Goal: Task Accomplishment & Management: Complete application form

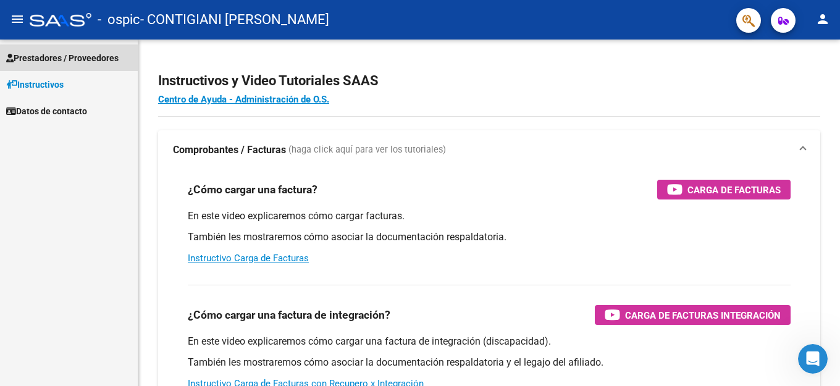
click at [48, 59] on span "Prestadores / Proveedores" at bounding box center [62, 58] width 112 height 14
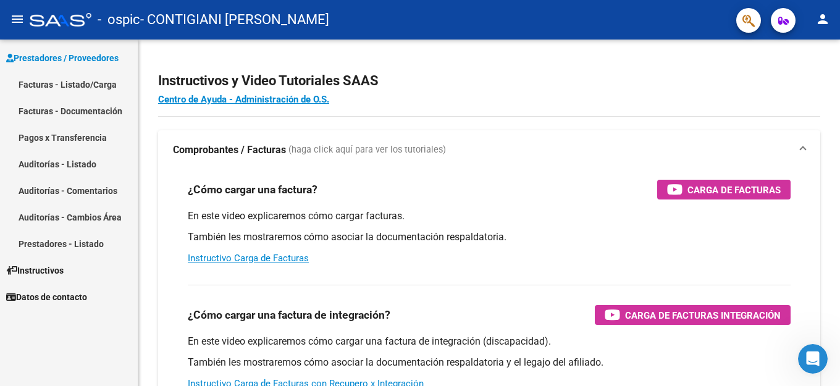
click at [47, 86] on link "Facturas - Listado/Carga" at bounding box center [69, 84] width 138 height 27
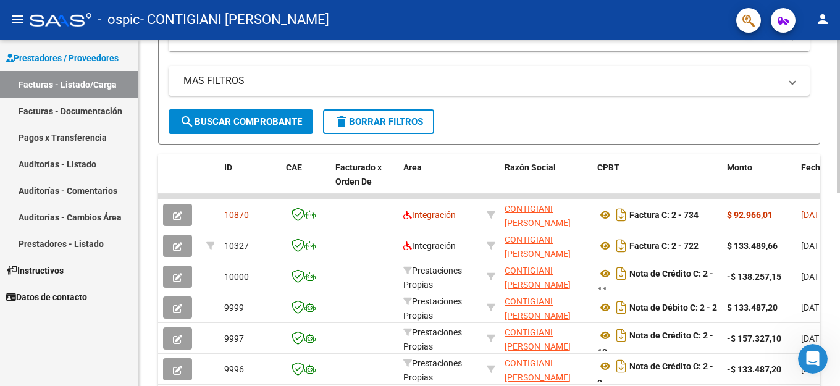
scroll to position [247, 0]
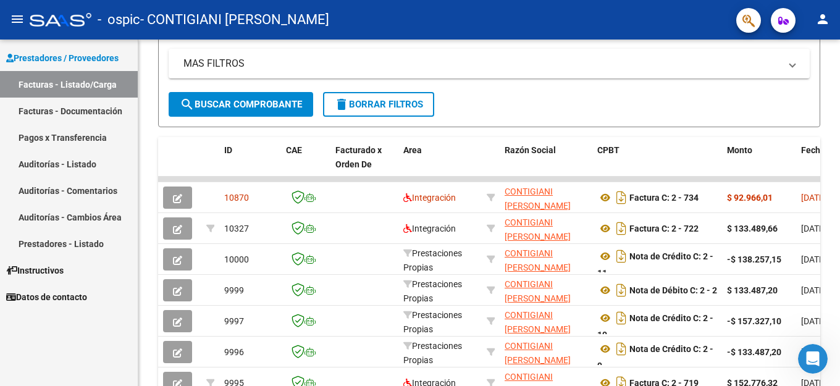
click at [49, 112] on link "Facturas - Documentación" at bounding box center [69, 111] width 138 height 27
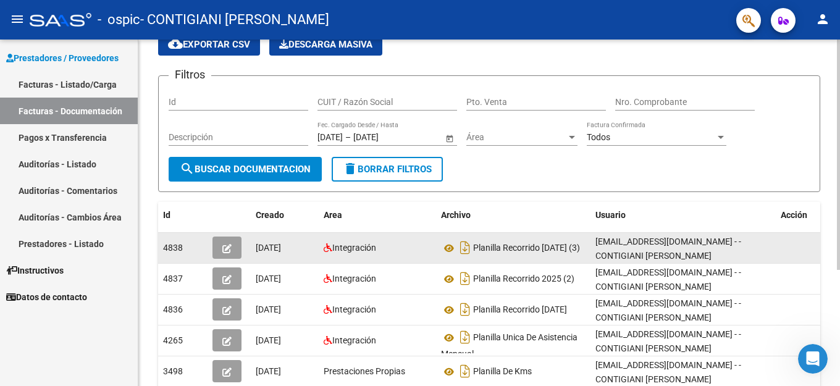
scroll to position [62, 0]
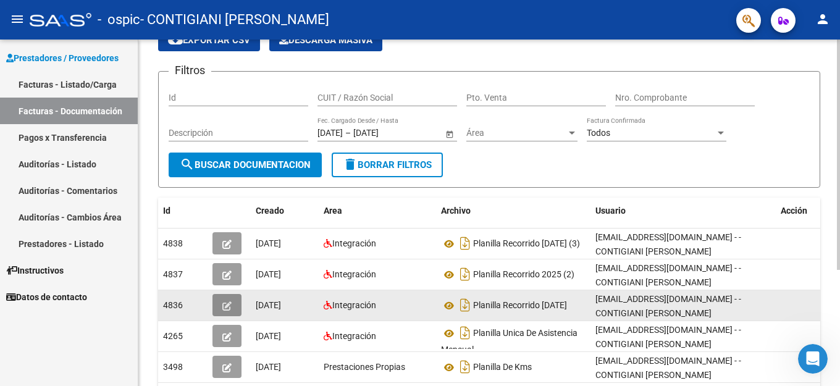
click at [224, 310] on icon "button" at bounding box center [226, 305] width 9 height 9
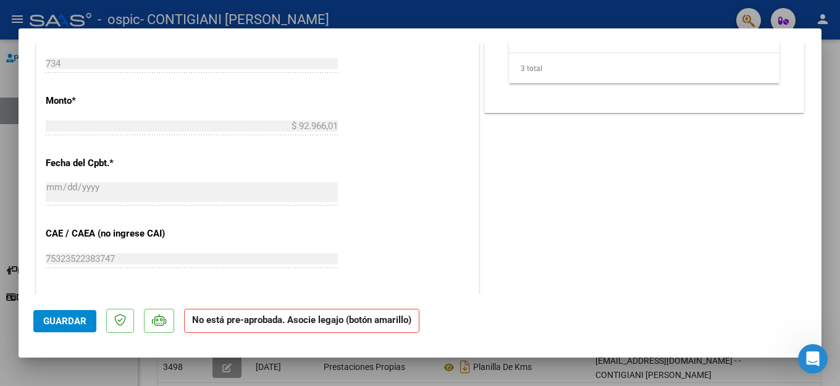
scroll to position [762, 0]
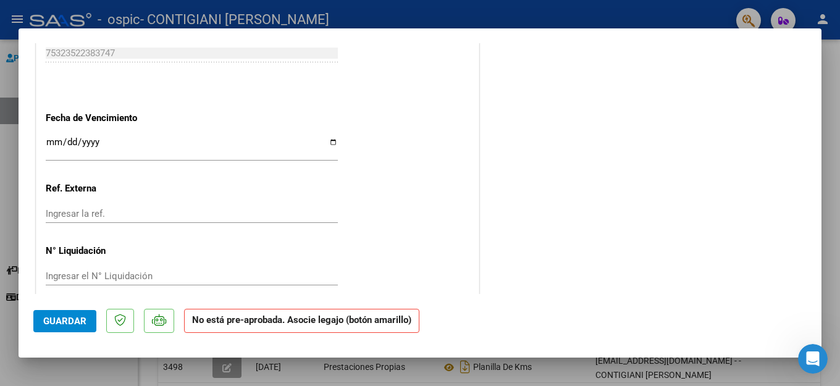
click at [76, 326] on span "Guardar" at bounding box center [64, 321] width 43 height 11
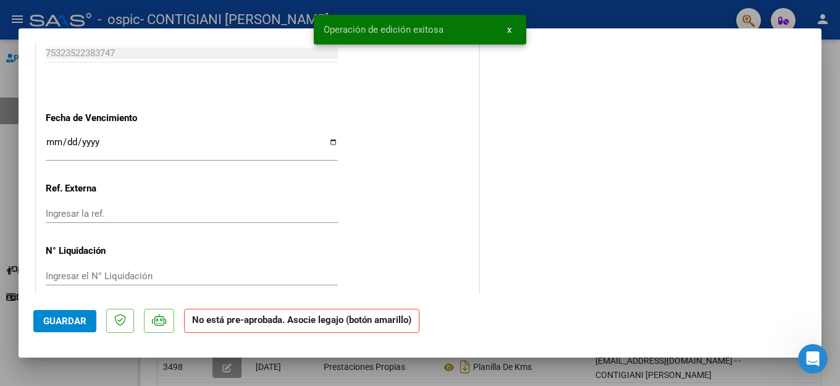
type input "$ 0,00"
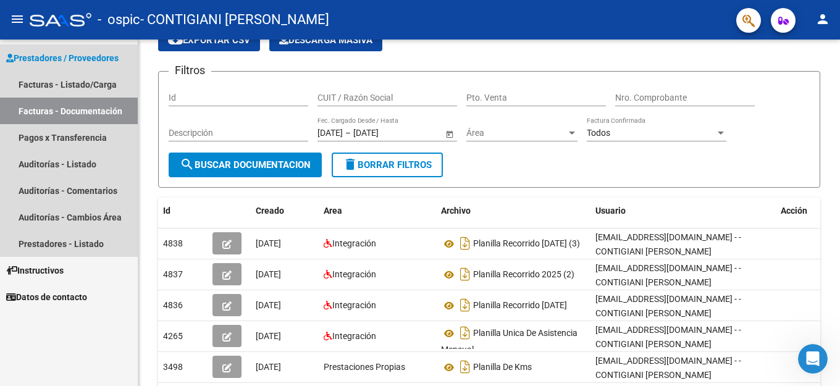
click at [53, 55] on span "Prestadores / Proveedores" at bounding box center [62, 58] width 112 height 14
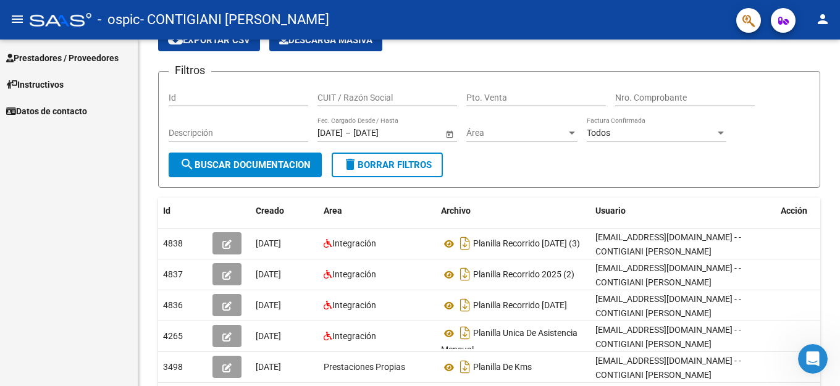
click at [46, 82] on span "Instructivos" at bounding box center [34, 85] width 57 height 14
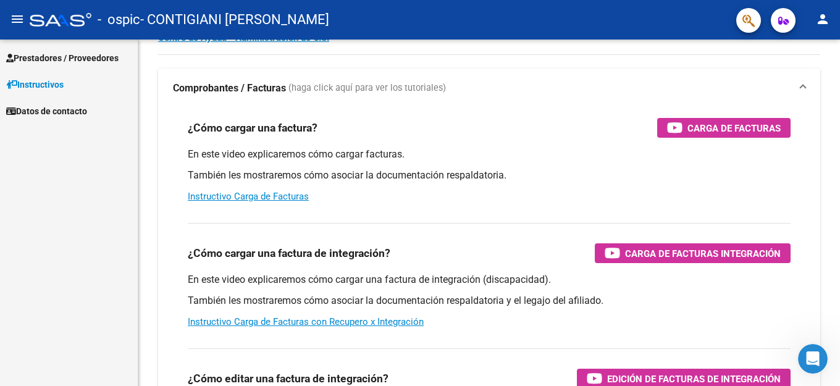
click at [46, 82] on span "Instructivos" at bounding box center [34, 85] width 57 height 14
click at [59, 106] on span "Datos de contacto" at bounding box center [46, 111] width 81 height 14
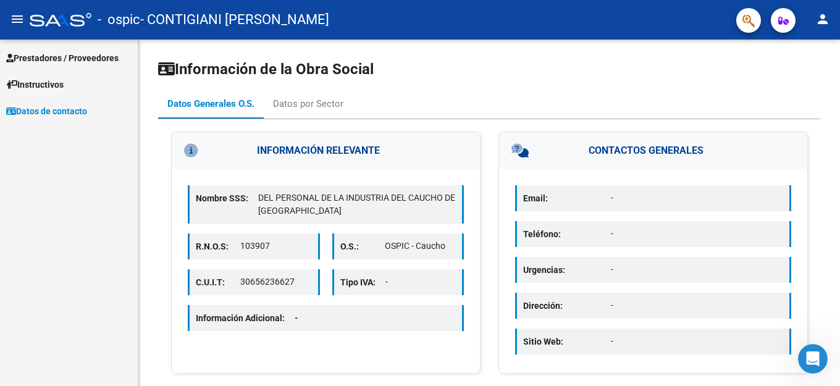
click at [45, 56] on span "Prestadores / Proveedores" at bounding box center [62, 58] width 112 height 14
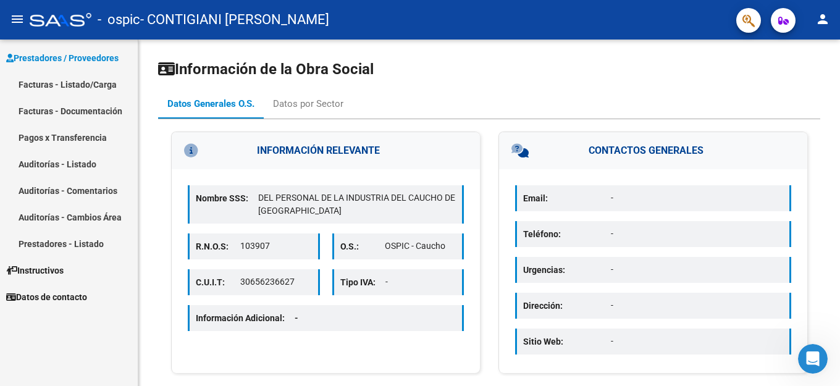
click at [58, 137] on link "Pagos x Transferencia" at bounding box center [69, 137] width 138 height 27
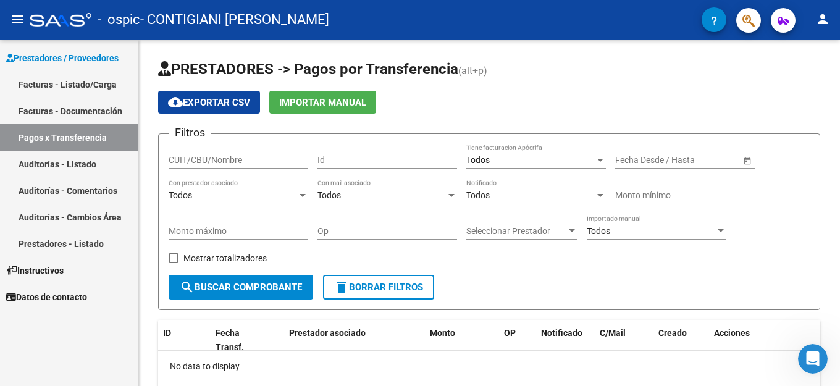
click at [38, 83] on link "Facturas - Listado/Carga" at bounding box center [69, 84] width 138 height 27
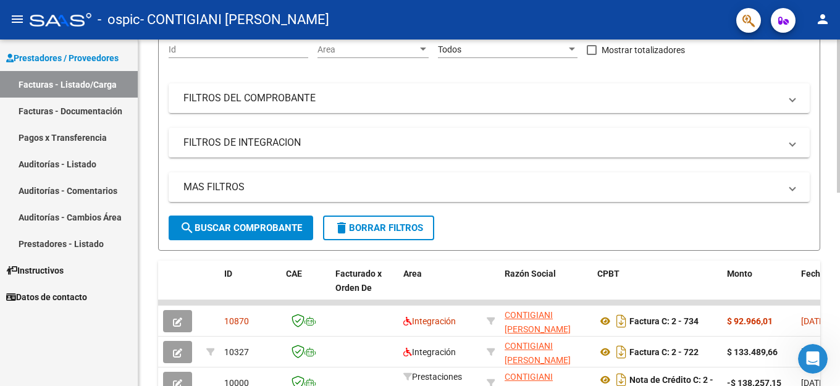
scroll to position [247, 0]
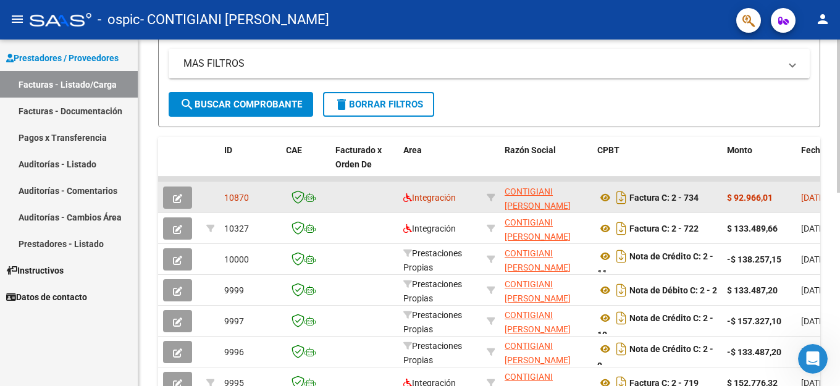
click at [174, 200] on icon "button" at bounding box center [177, 198] width 9 height 9
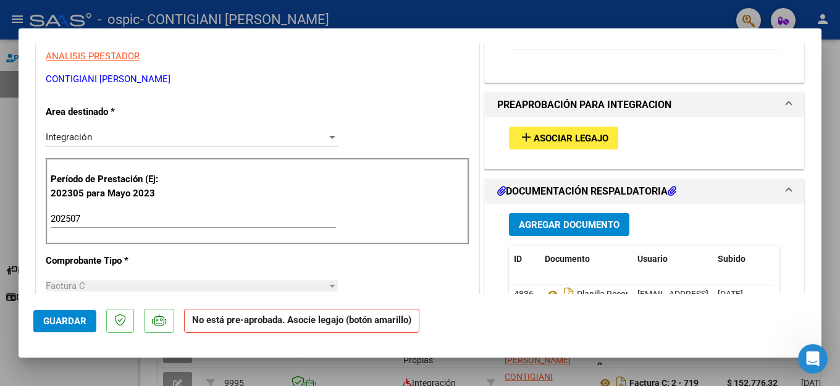
scroll to position [206, 0]
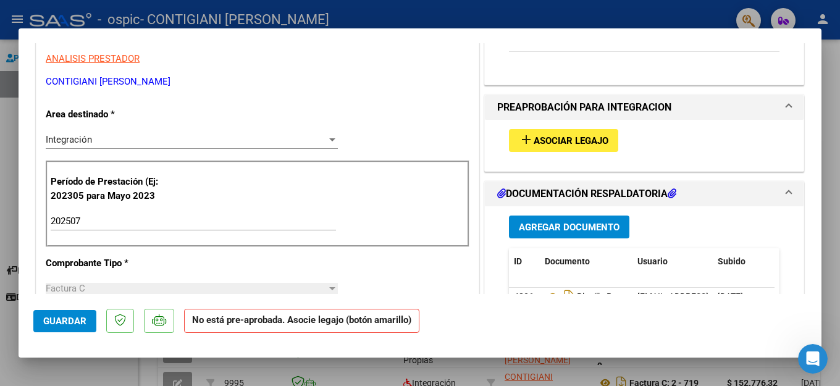
click at [562, 140] on span "Asociar Legajo" at bounding box center [571, 140] width 75 height 11
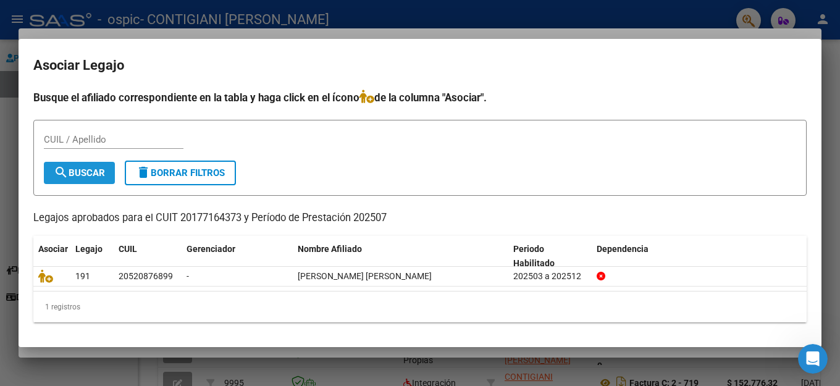
click at [85, 173] on span "search Buscar" at bounding box center [79, 172] width 51 height 11
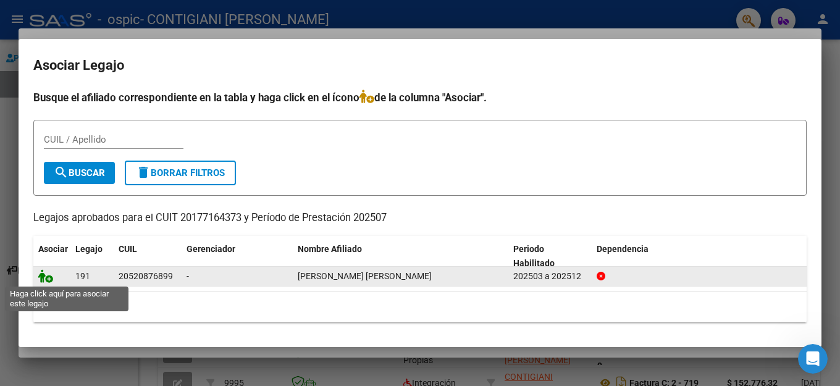
click at [46, 280] on icon at bounding box center [45, 276] width 15 height 14
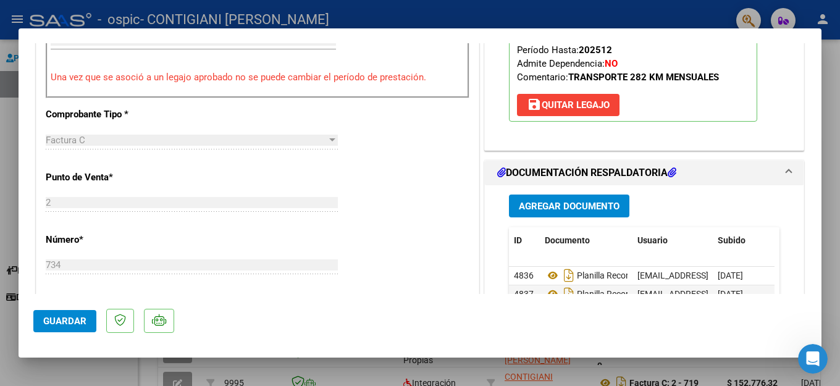
scroll to position [391, 0]
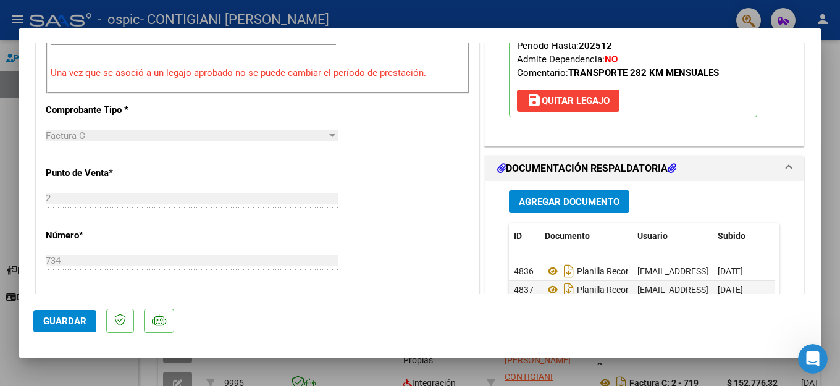
click at [58, 321] on span "Guardar" at bounding box center [64, 321] width 43 height 11
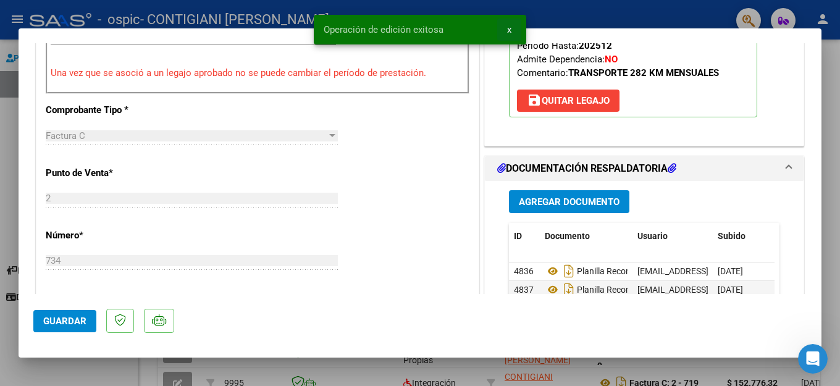
click at [510, 27] on span "x" at bounding box center [509, 29] width 4 height 11
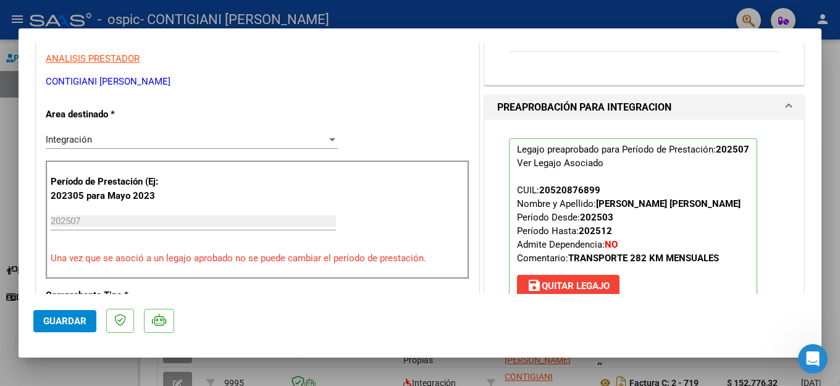
scroll to position [0, 0]
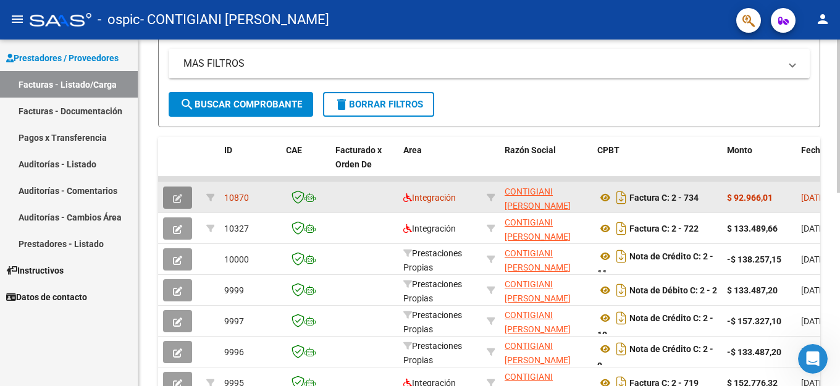
click at [176, 202] on icon "button" at bounding box center [177, 198] width 9 height 9
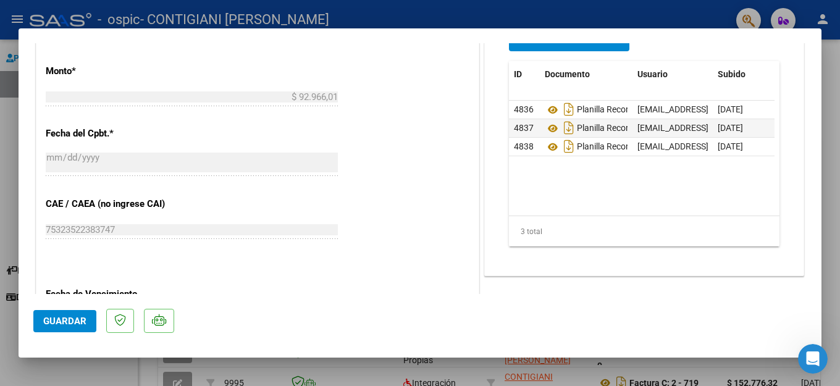
scroll to position [794, 0]
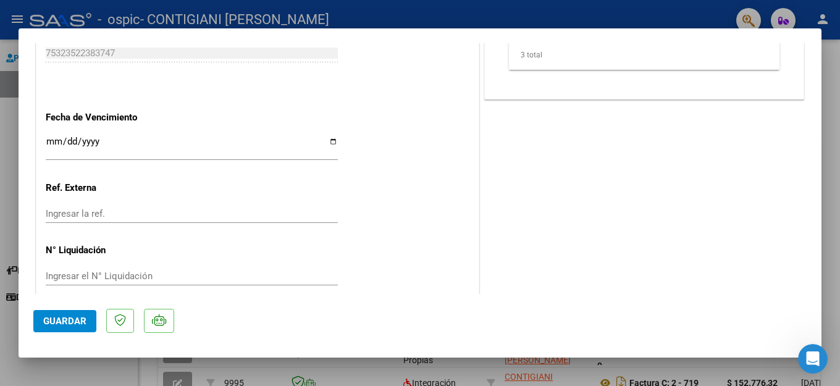
click at [64, 322] on span "Guardar" at bounding box center [64, 321] width 43 height 11
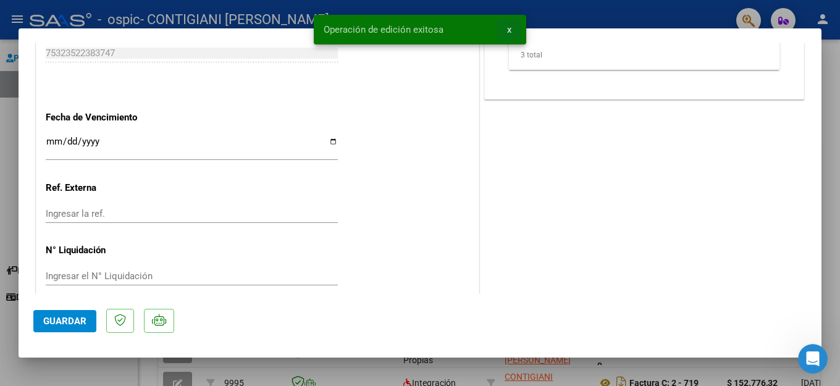
click at [508, 30] on span "x" at bounding box center [509, 29] width 4 height 11
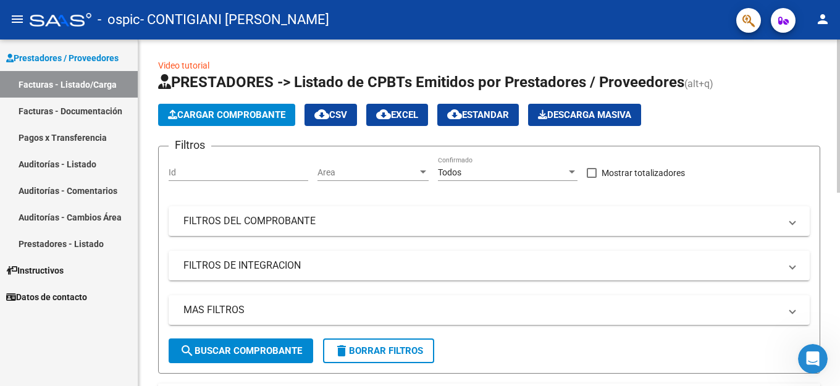
scroll to position [0, 0]
